Goal: Obtain resource: Download file/media

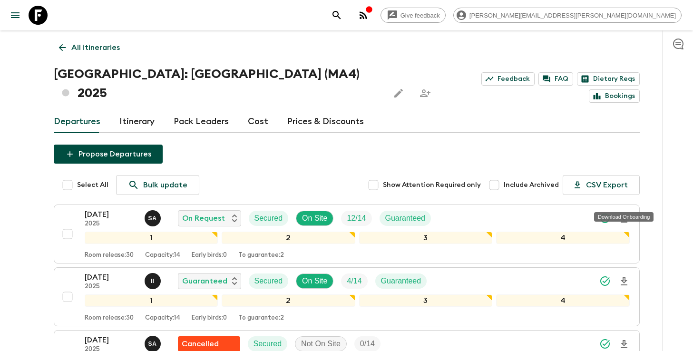
scroll to position [30, 0]
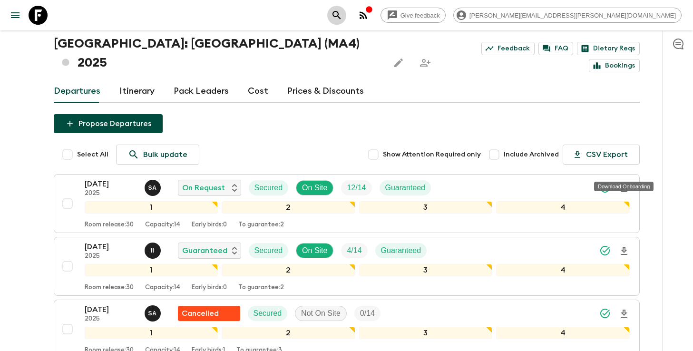
click at [343, 16] on icon "search adventures" at bounding box center [336, 15] width 11 height 11
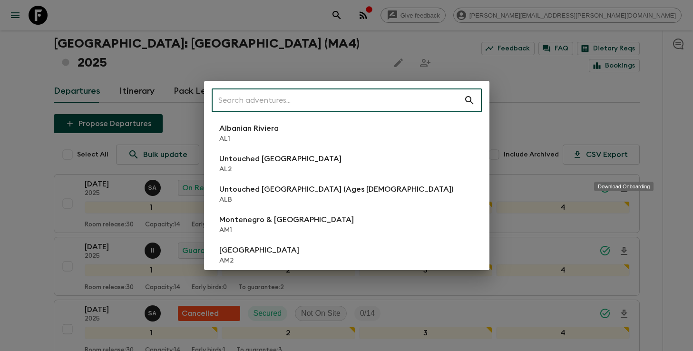
click at [283, 95] on input "text" at bounding box center [338, 100] width 252 height 27
click at [48, 200] on div "​ Albanian Riviera [GEOGRAPHIC_DATA] Untouched [GEOGRAPHIC_DATA] [GEOGRAPHIC_DA…" at bounding box center [346, 175] width 693 height 351
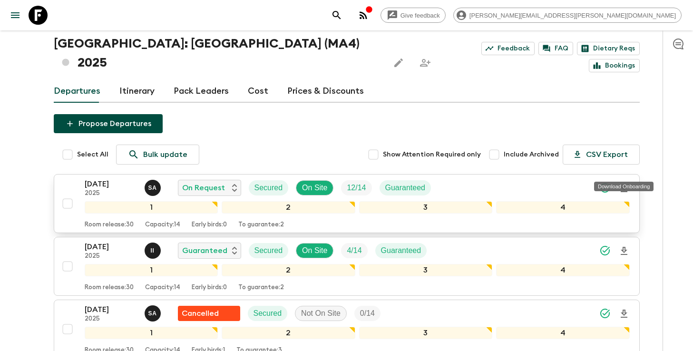
click at [627, 183] on icon "Download Onboarding" at bounding box center [624, 188] width 11 height 11
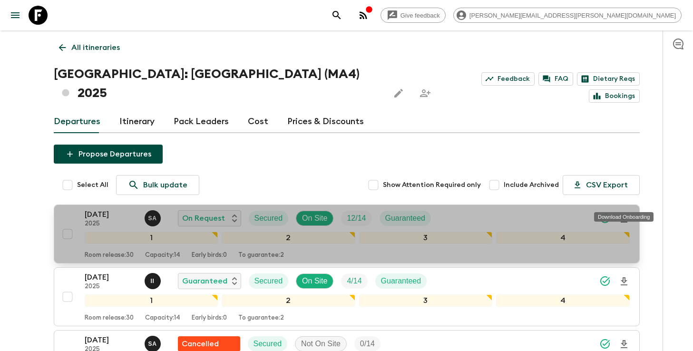
click at [627, 213] on icon "Download Onboarding" at bounding box center [624, 218] width 11 height 11
